Goal: Task Accomplishment & Management: Manage account settings

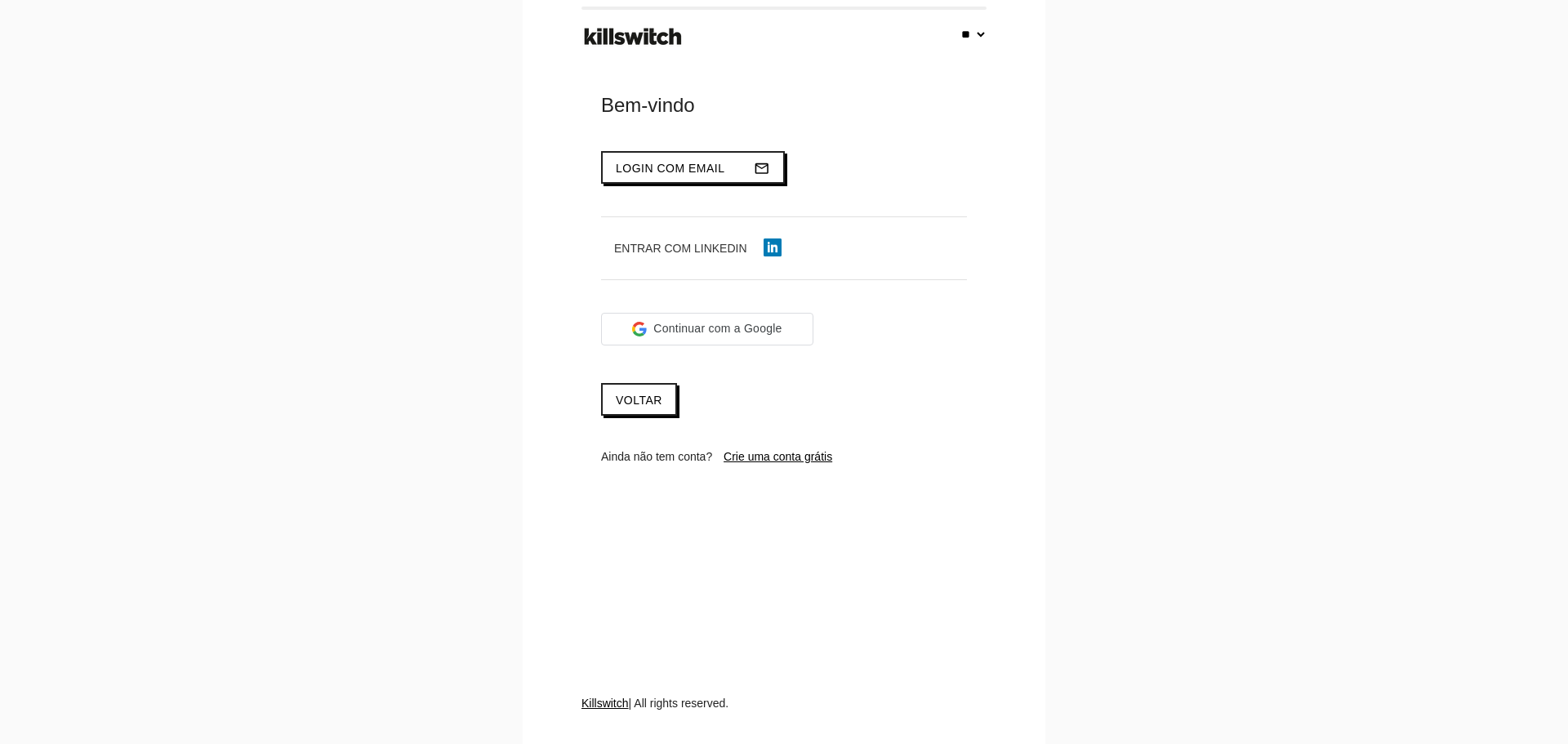
select select "**"
type input "**********"
click at [668, 172] on span "Login com email" at bounding box center [671, 168] width 109 height 13
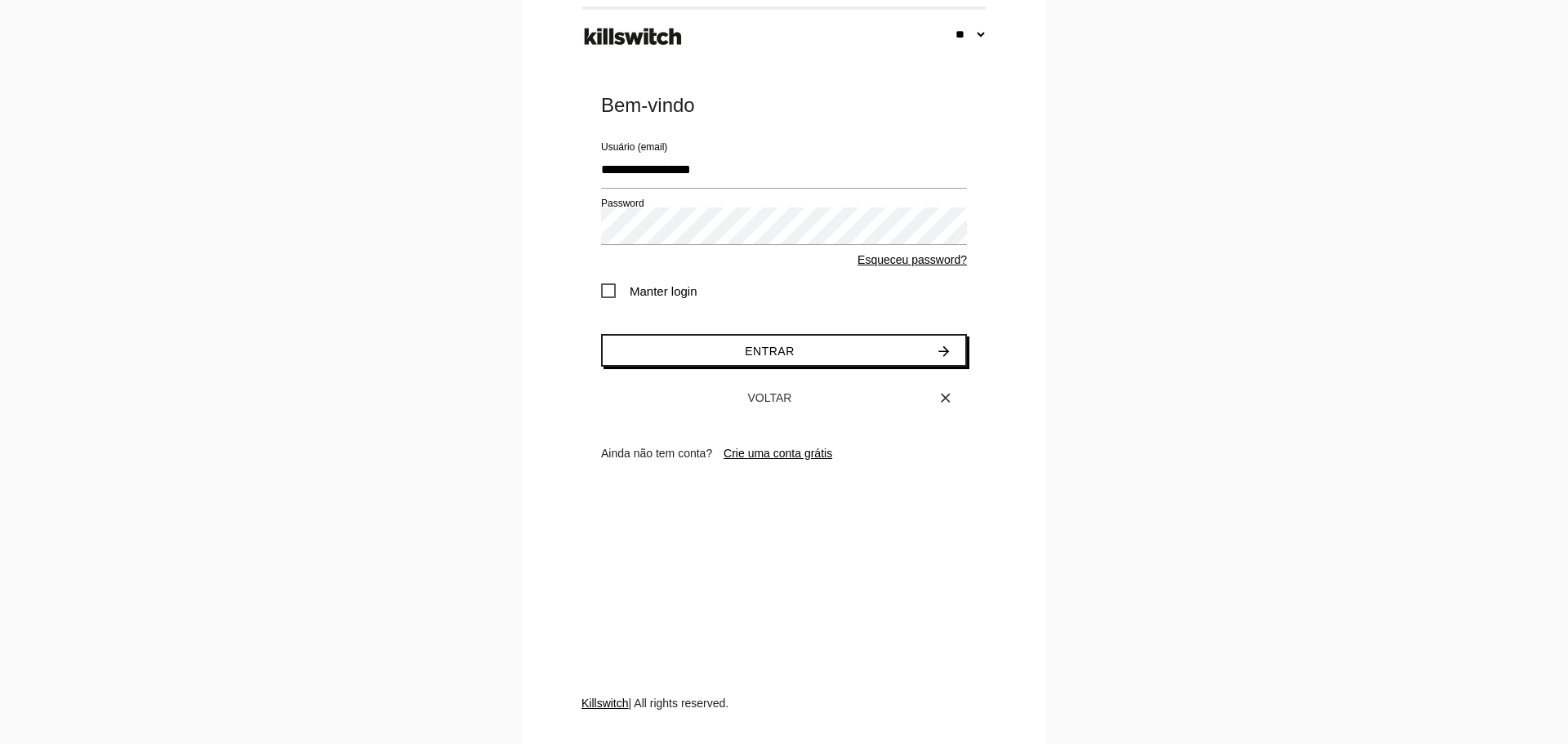
click at [613, 290] on span "Manter login" at bounding box center [649, 291] width 97 height 21
click at [669, 349] on button "Entrar arrow_forward" at bounding box center [784, 350] width 366 height 32
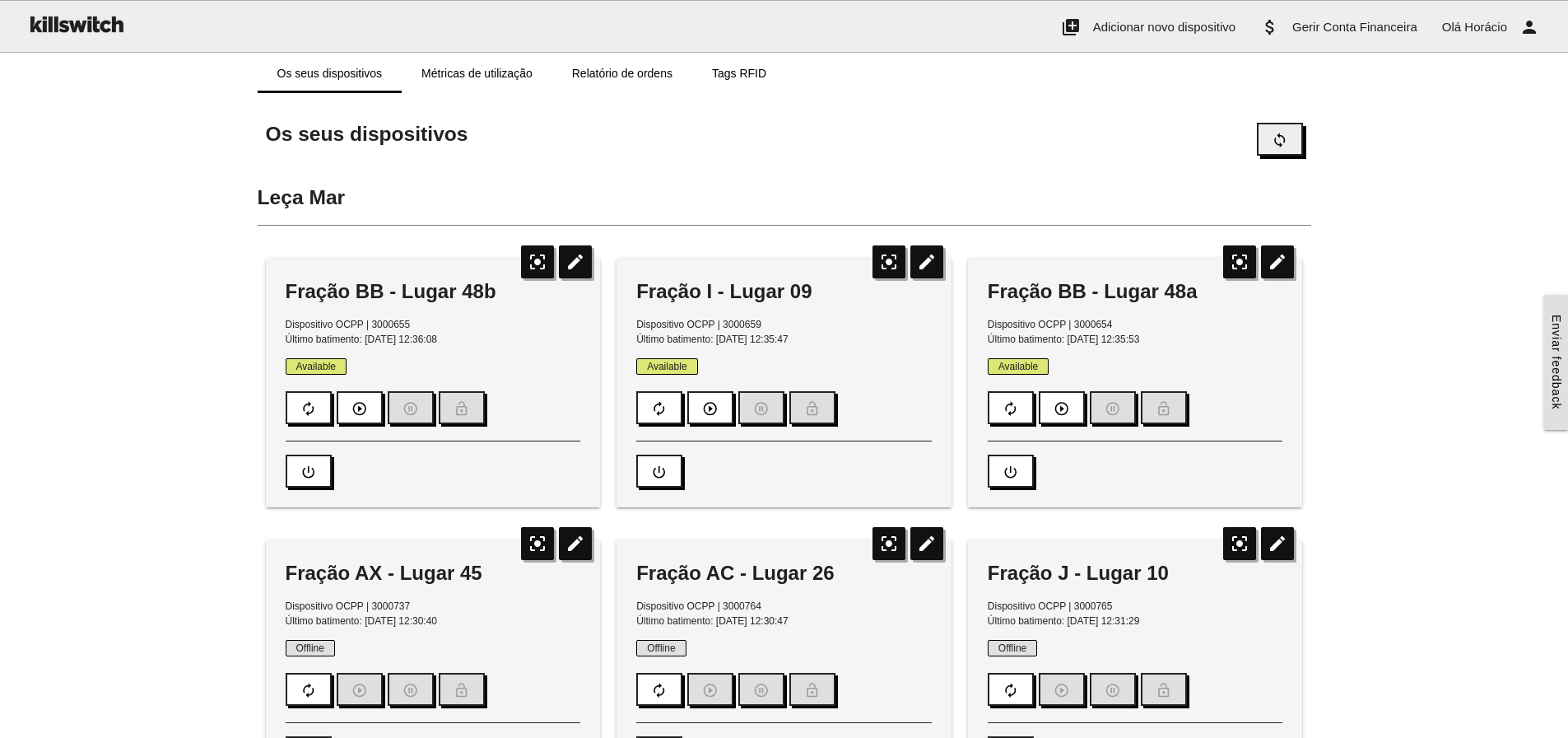
click at [1275, 141] on icon "sync" at bounding box center [1280, 140] width 17 height 31
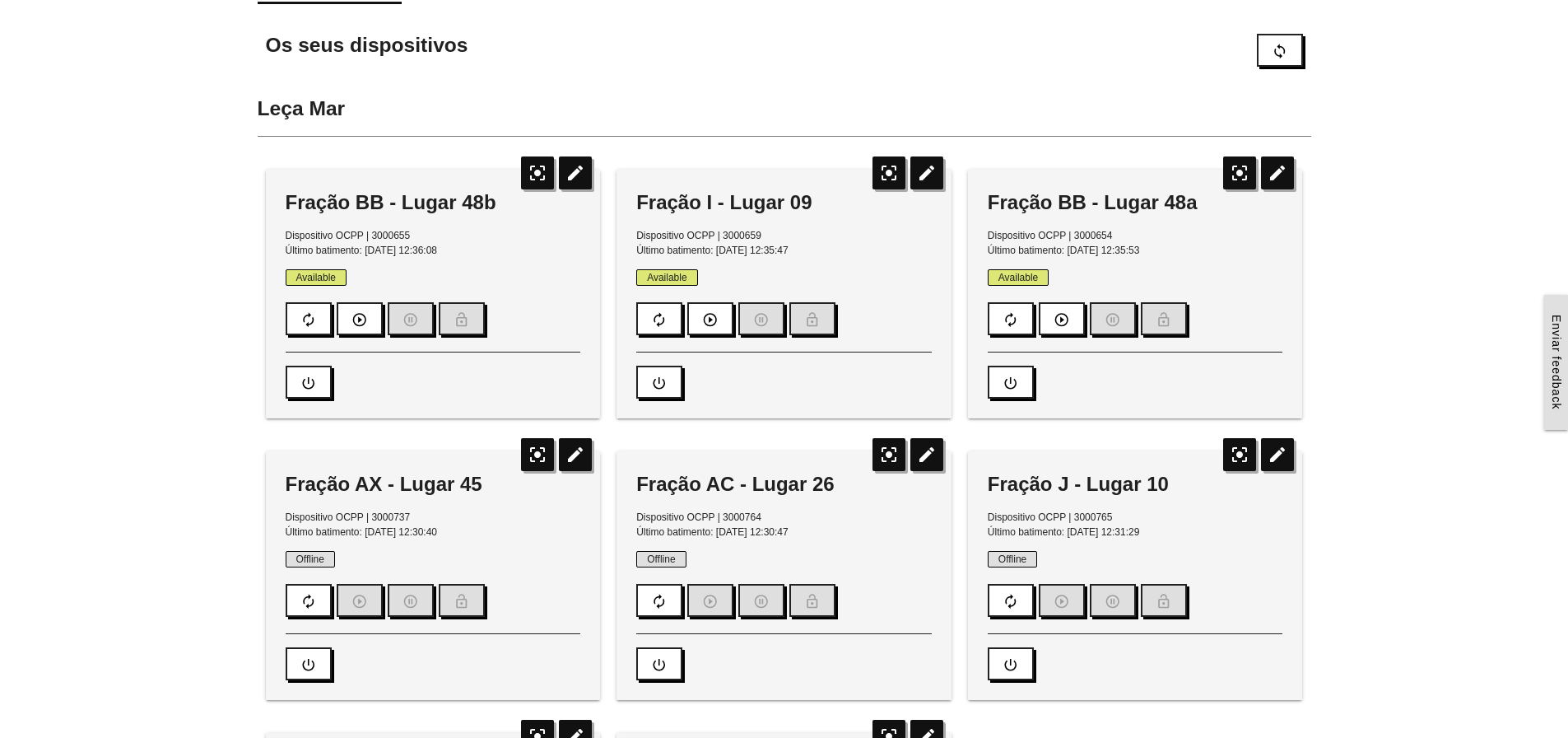
scroll to position [83, 0]
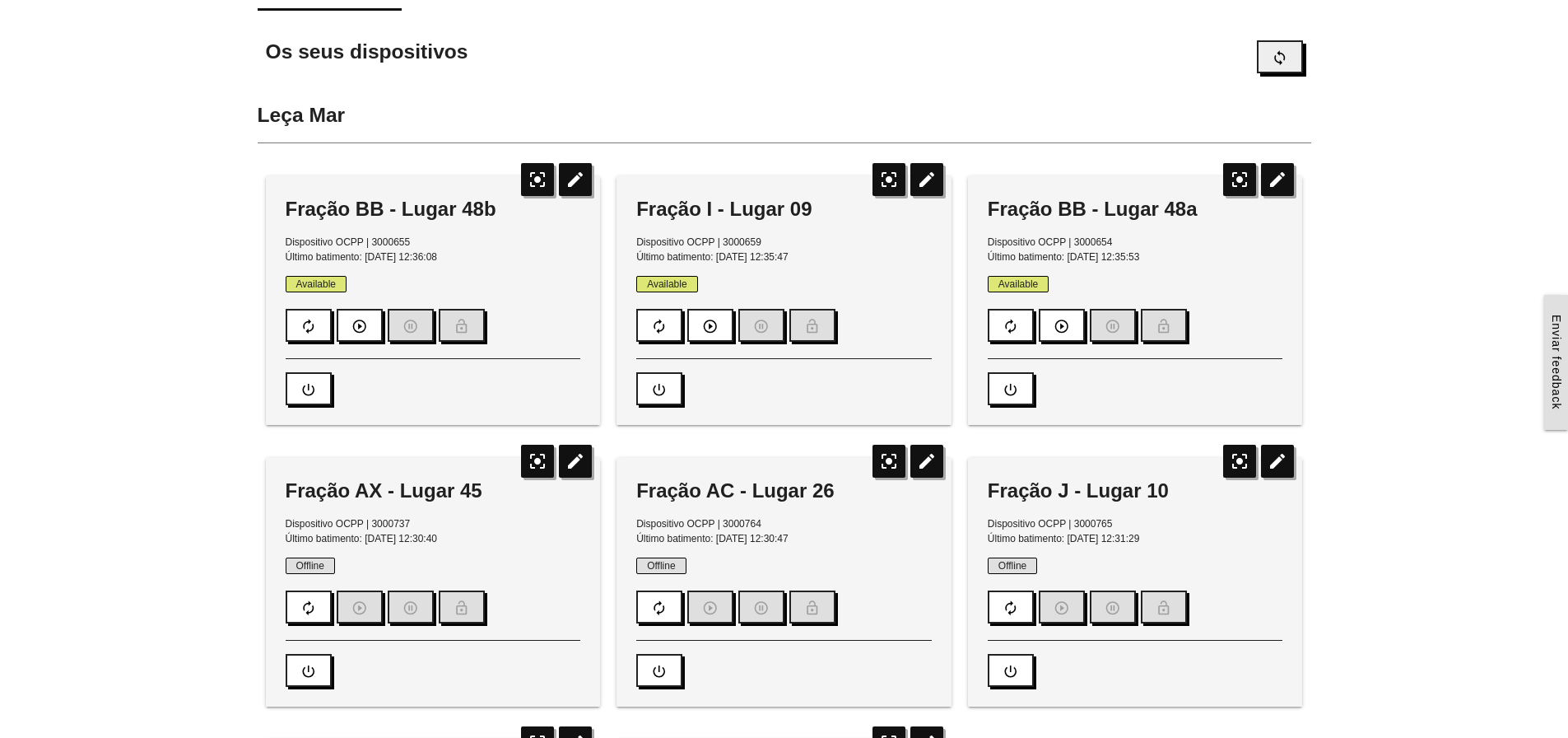
click at [1276, 58] on icon "sync" at bounding box center [1280, 58] width 17 height 31
click at [1272, 61] on icon "sync" at bounding box center [1280, 58] width 17 height 31
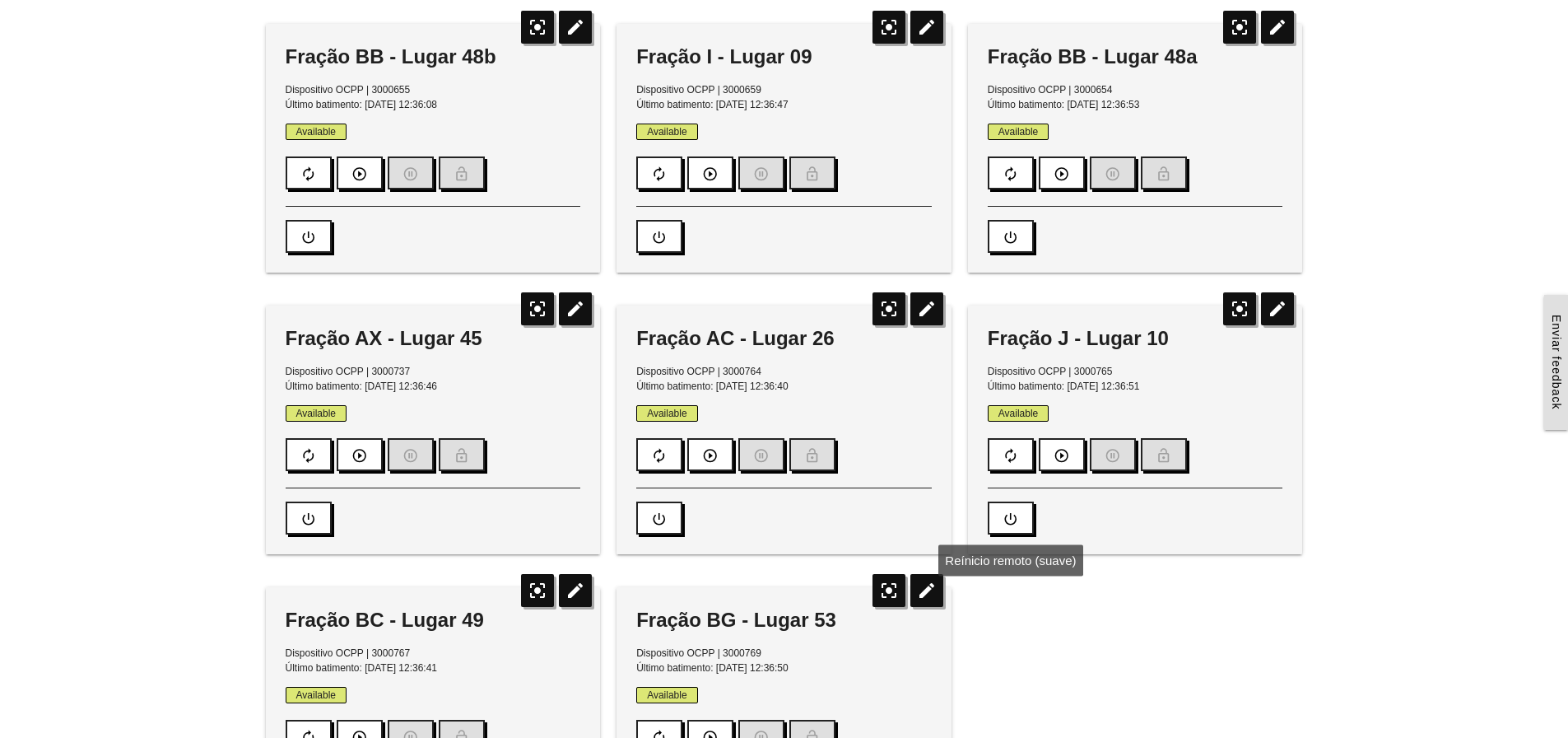
scroll to position [0, 0]
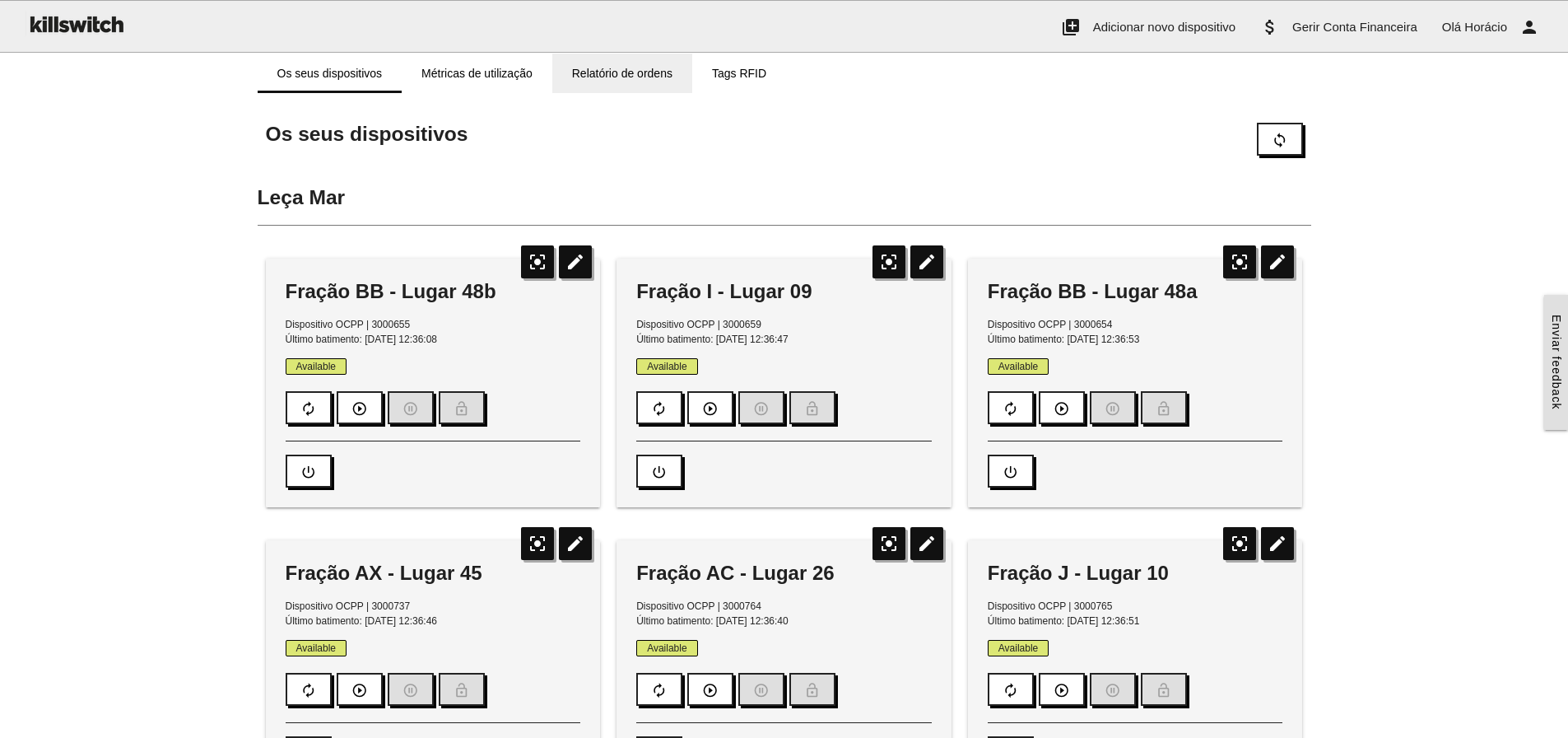
click at [615, 70] on link "Relatório de ordens" at bounding box center [622, 73] width 140 height 39
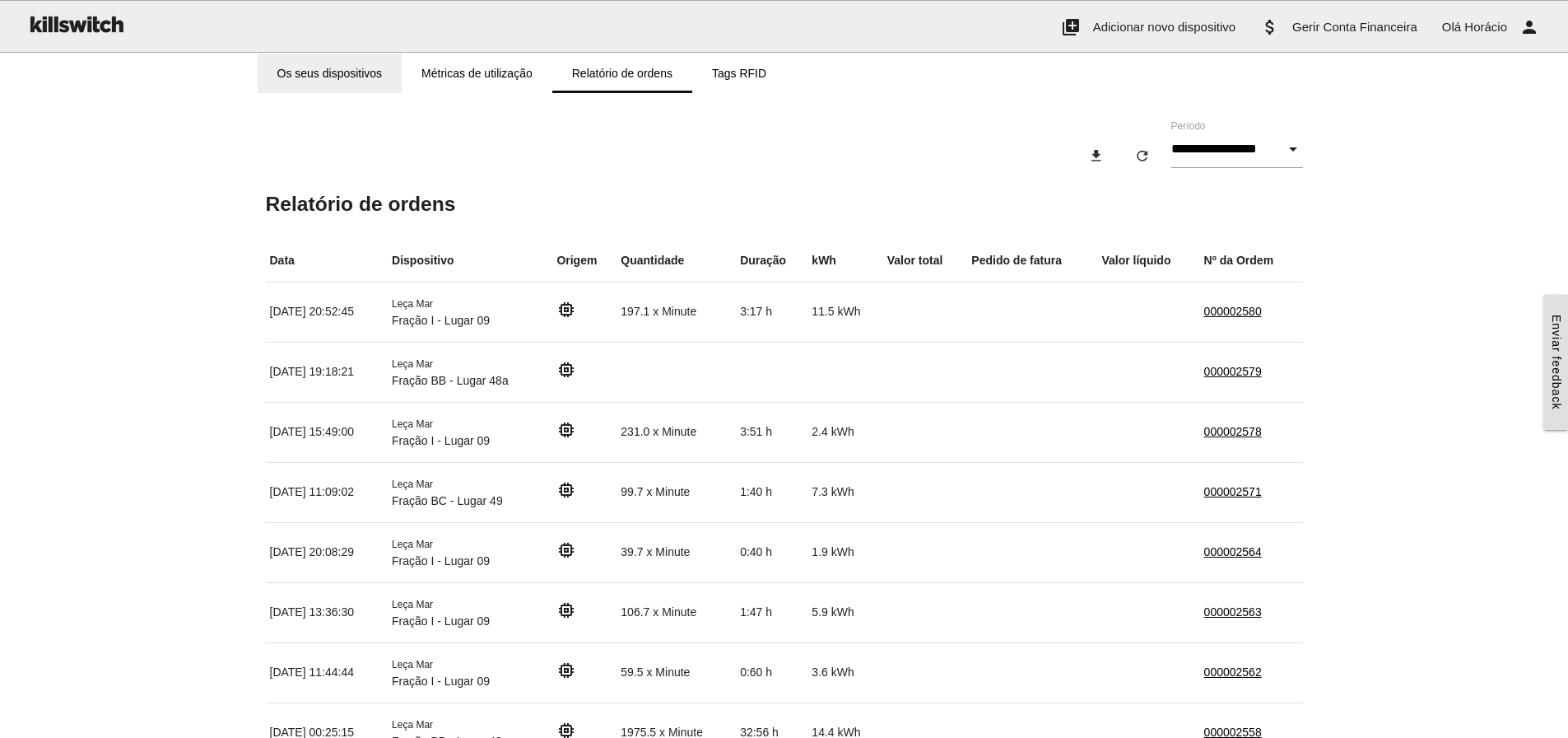
click at [334, 71] on link "Os seus dispositivos" at bounding box center [330, 73] width 145 height 39
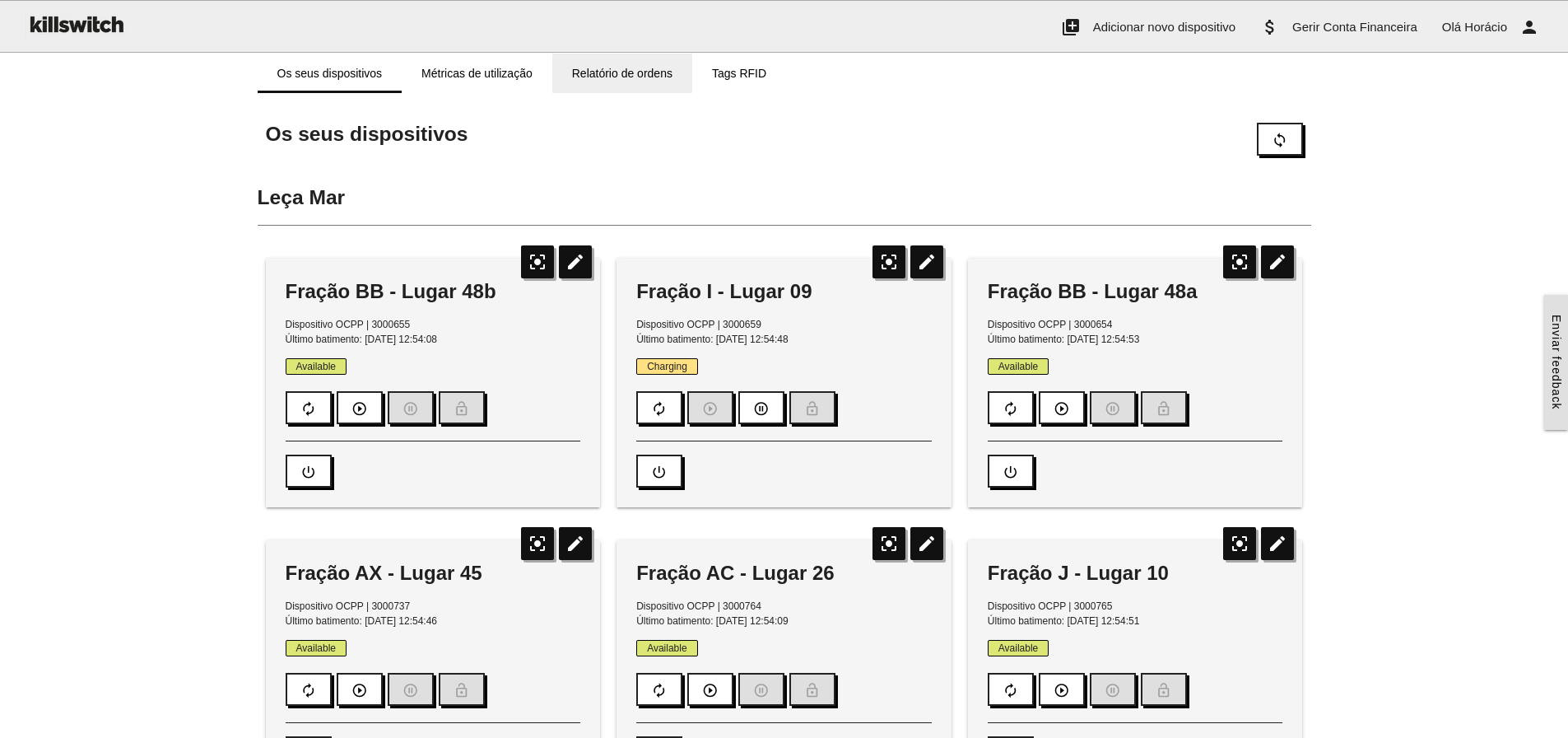
click at [599, 63] on link "Relatório de ordens" at bounding box center [622, 73] width 140 height 39
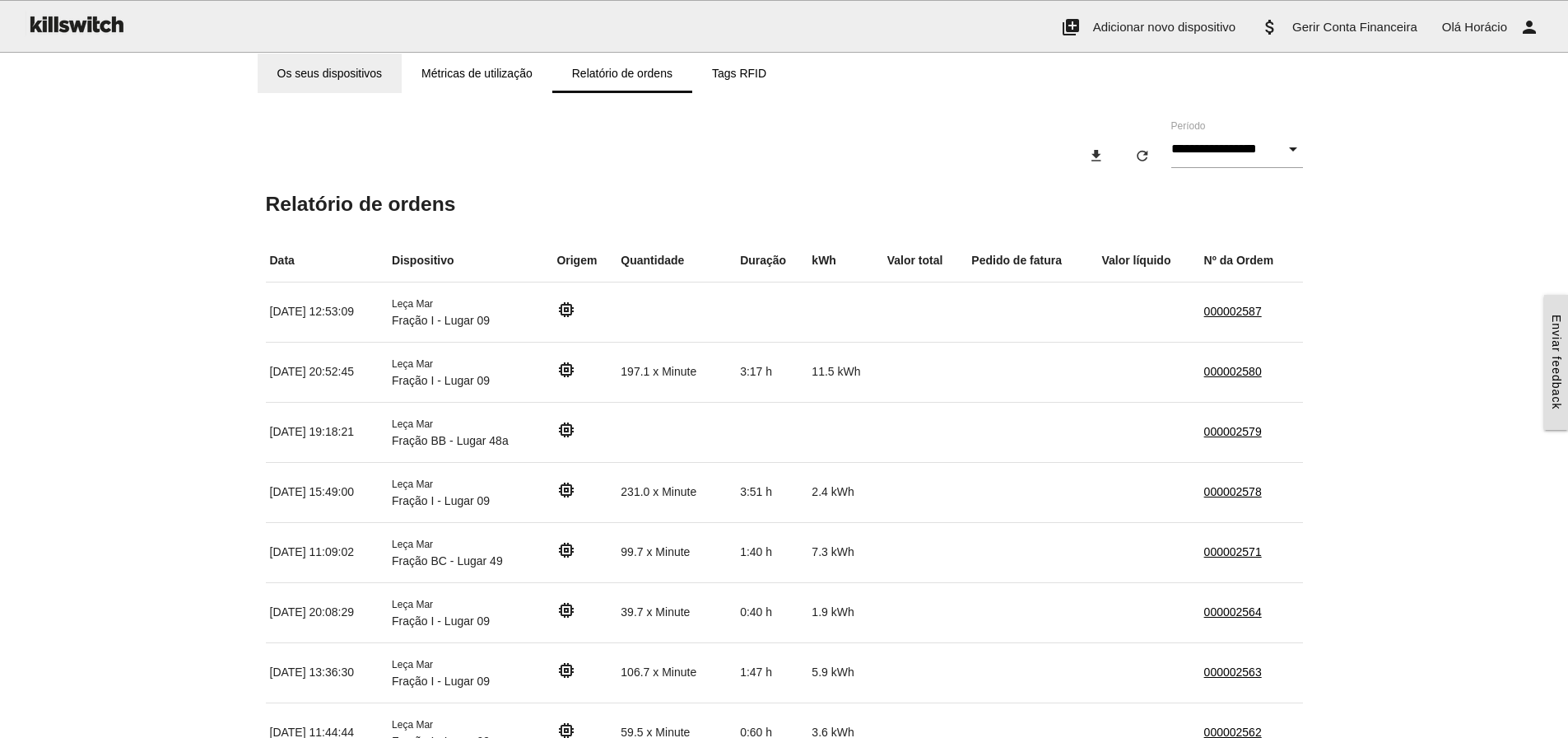
click at [347, 73] on link "Os seus dispositivos" at bounding box center [330, 73] width 145 height 39
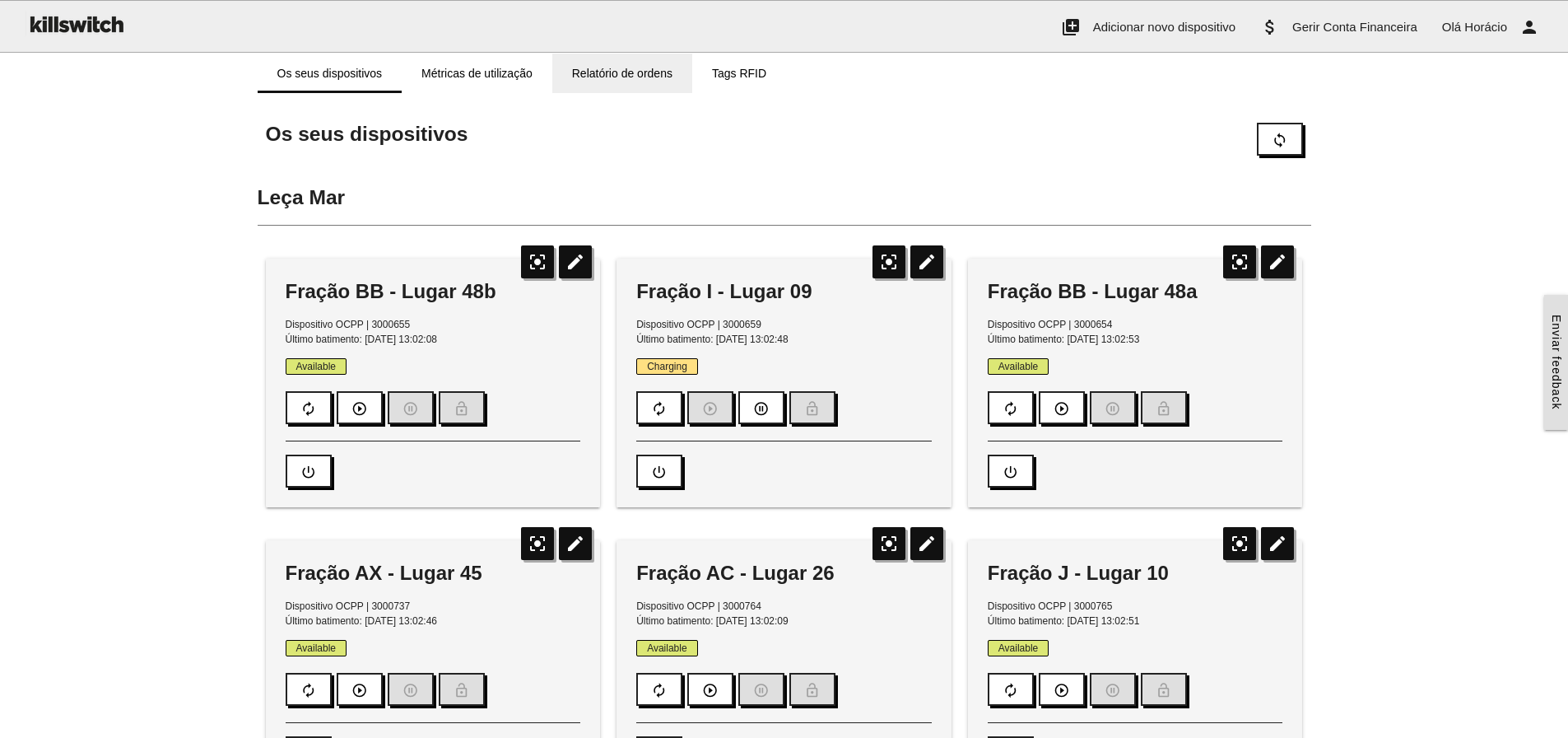
drag, startPoint x: 623, startPoint y: 68, endPoint x: 621, endPoint y: 106, distance: 38.1
click at [623, 68] on link "Relatório de ordens" at bounding box center [622, 73] width 140 height 39
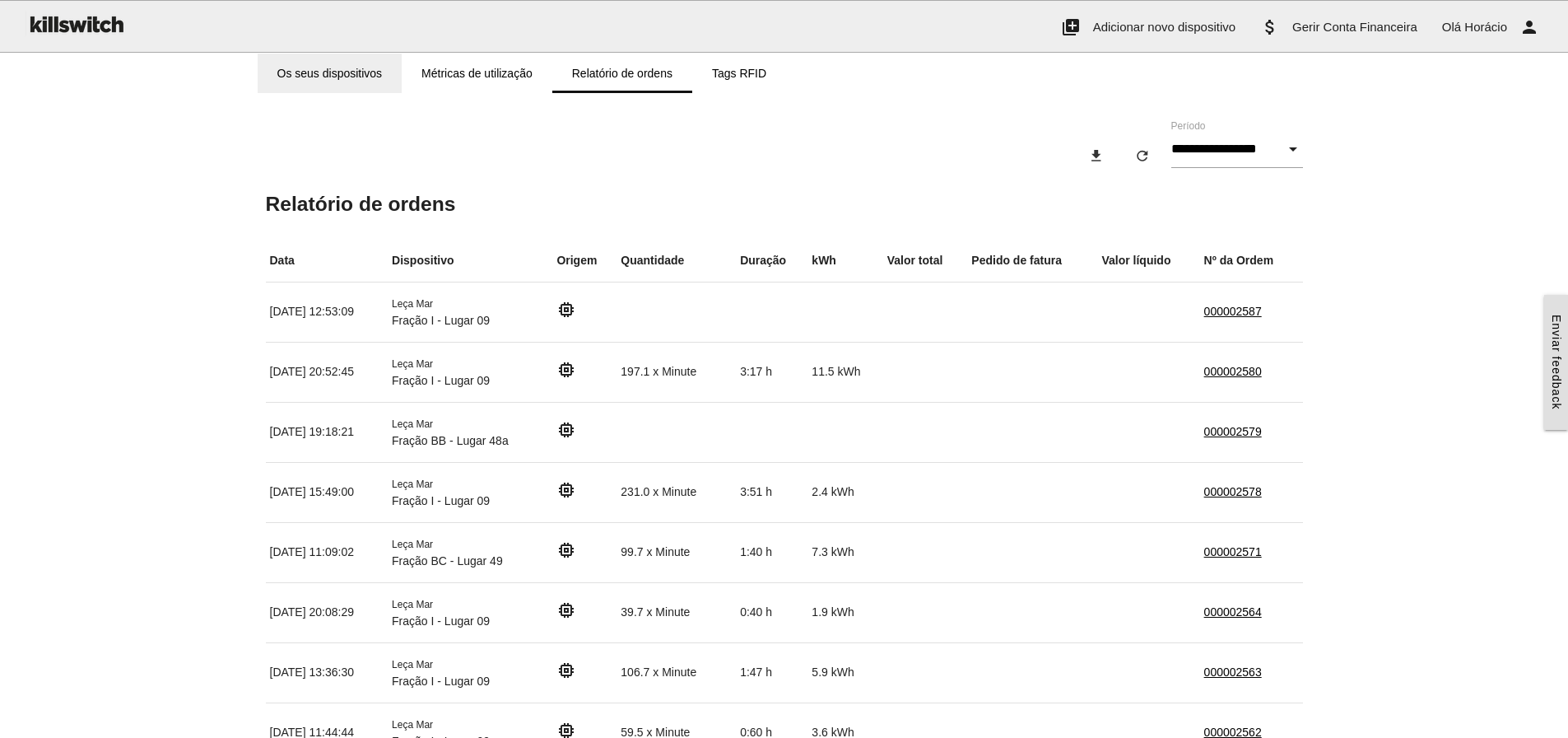
click at [344, 68] on link "Os seus dispositivos" at bounding box center [330, 73] width 145 height 39
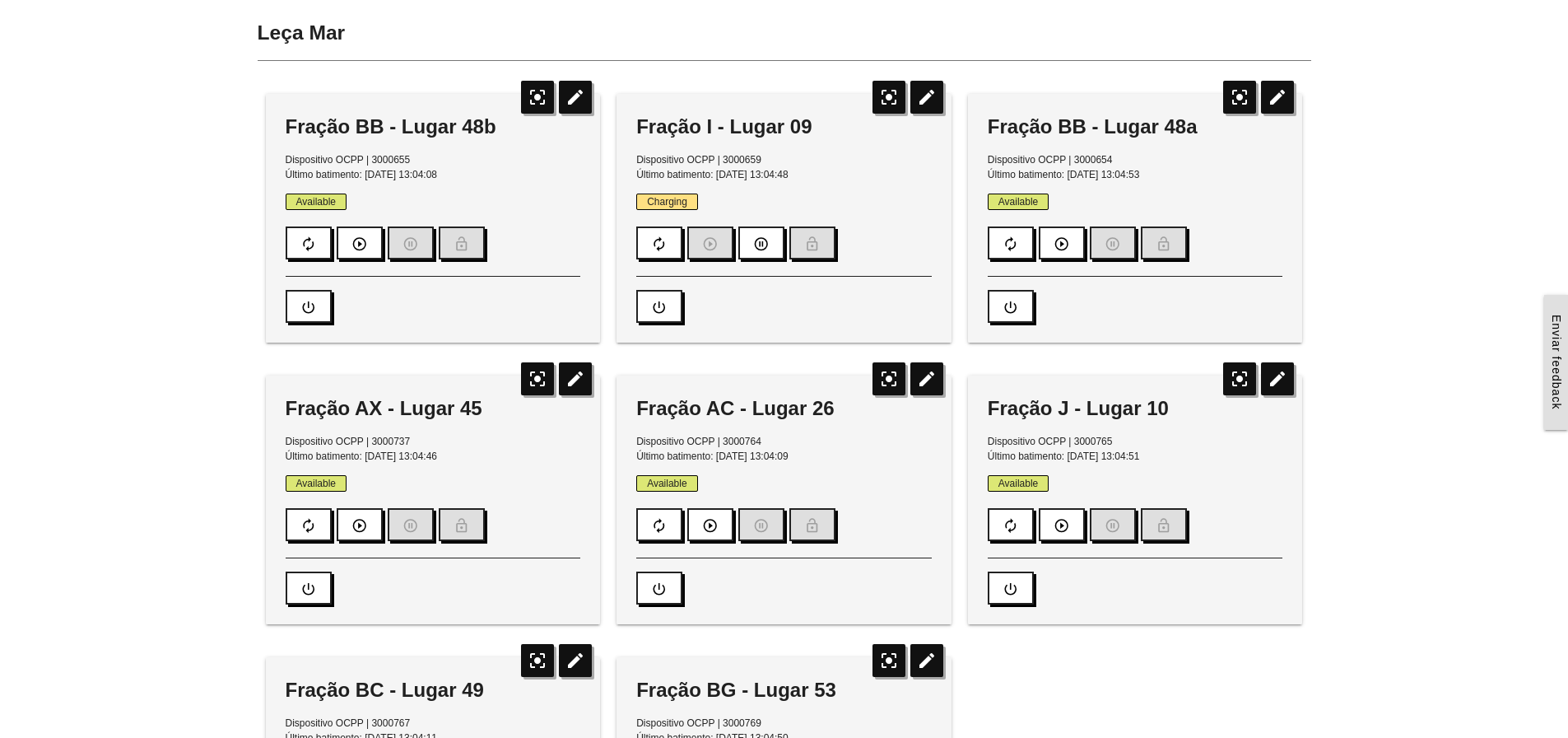
scroll to position [247, 0]
